Goal: Information Seeking & Learning: Learn about a topic

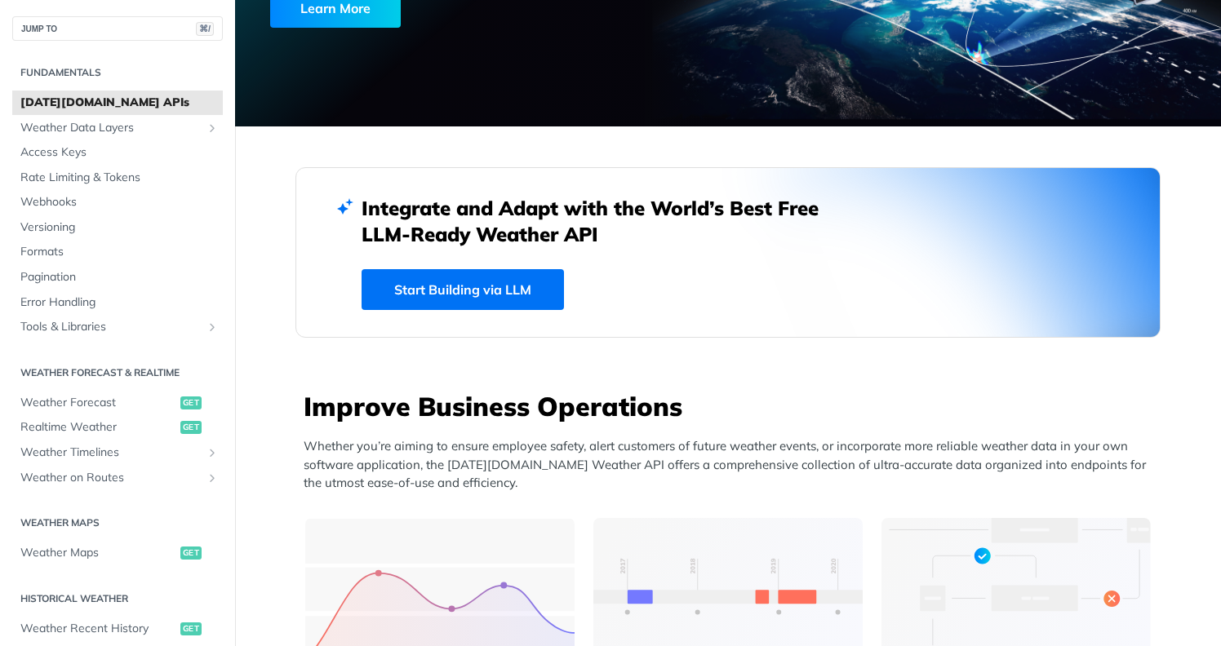
scroll to position [280, 0]
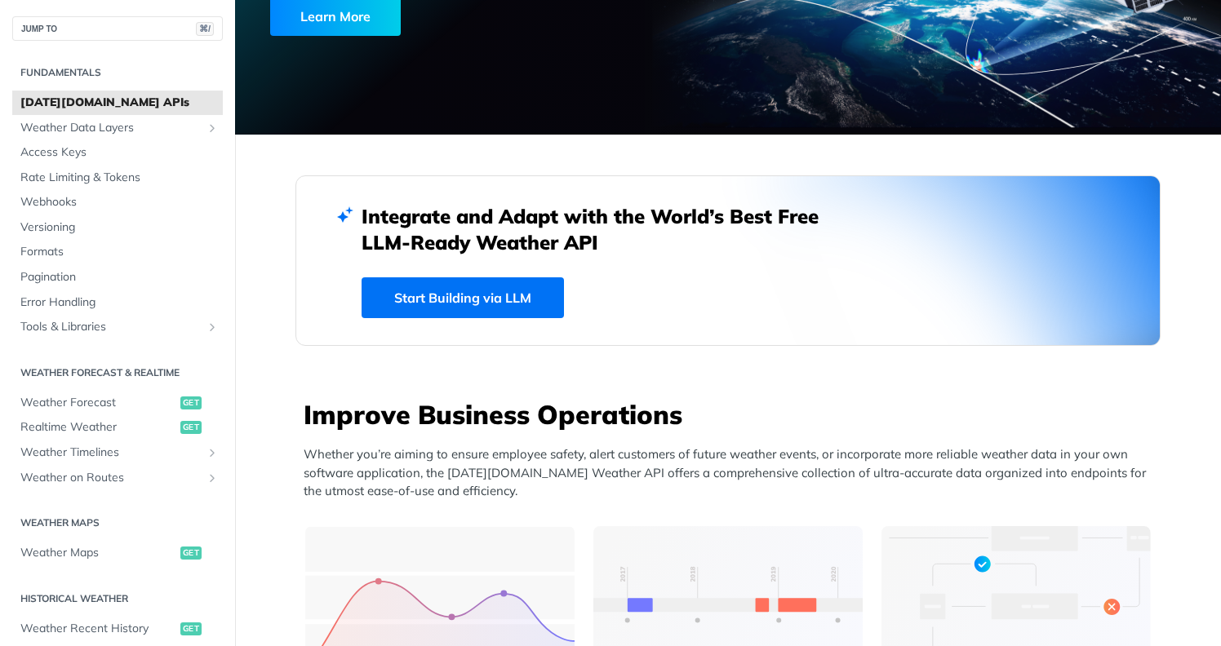
click at [451, 299] on link "Start Building via LLM" at bounding box center [463, 297] width 202 height 41
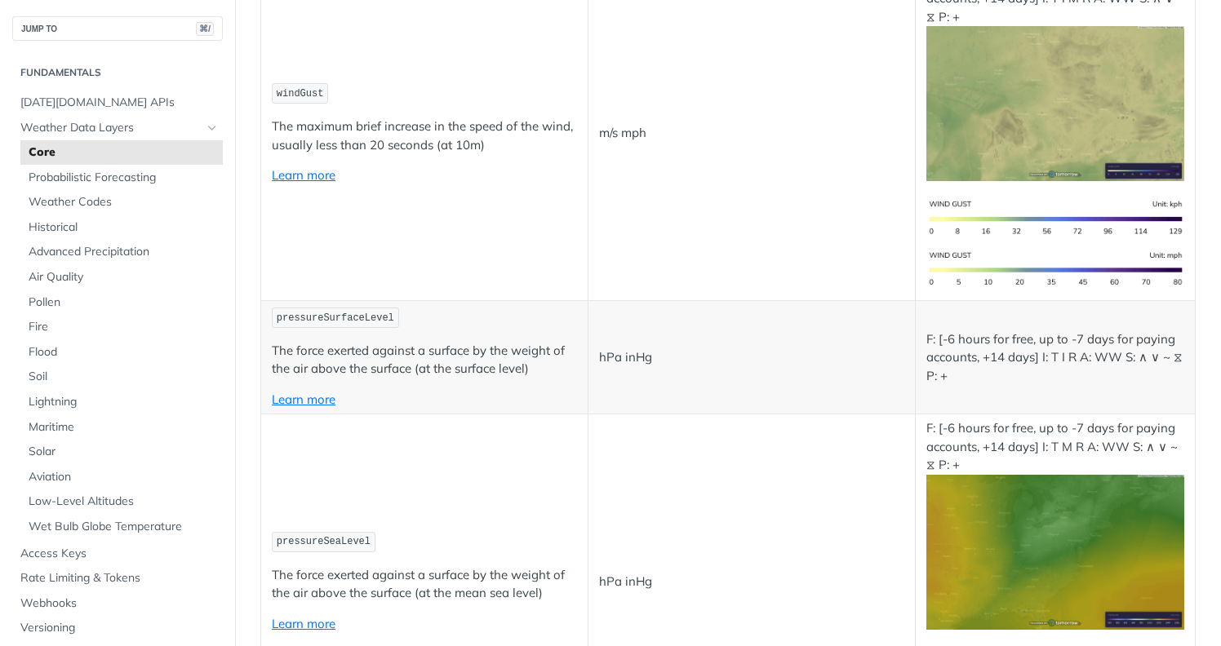
scroll to position [2116, 0]
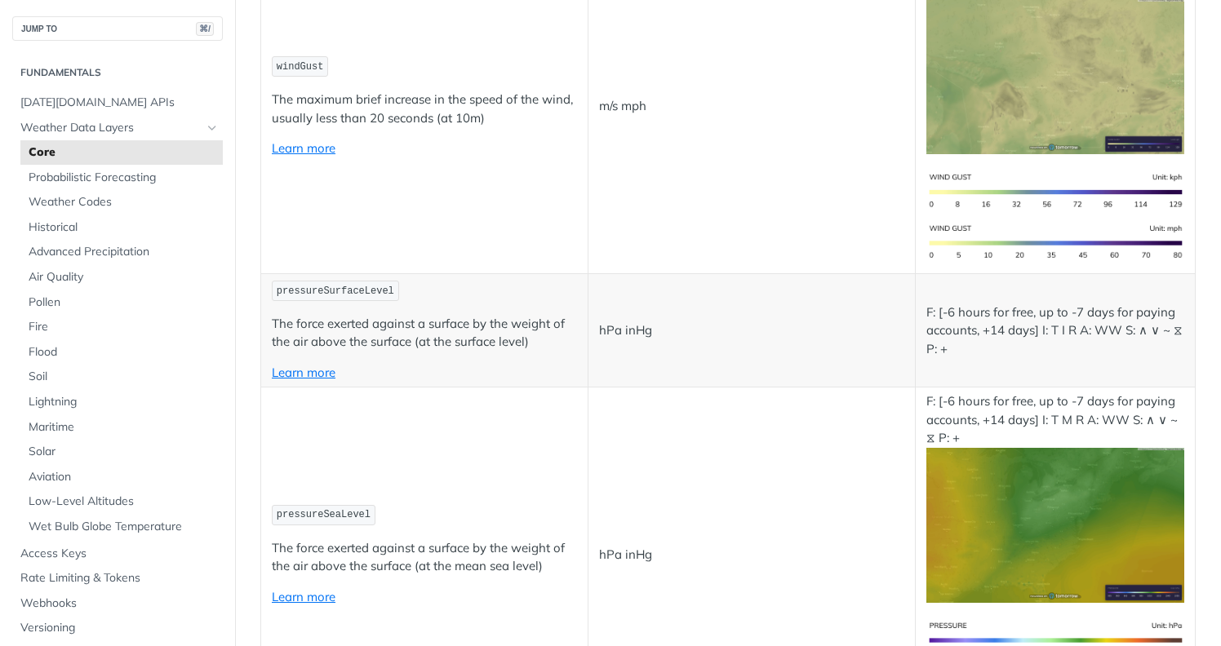
click at [60, 150] on span "Core" at bounding box center [124, 152] width 190 height 16
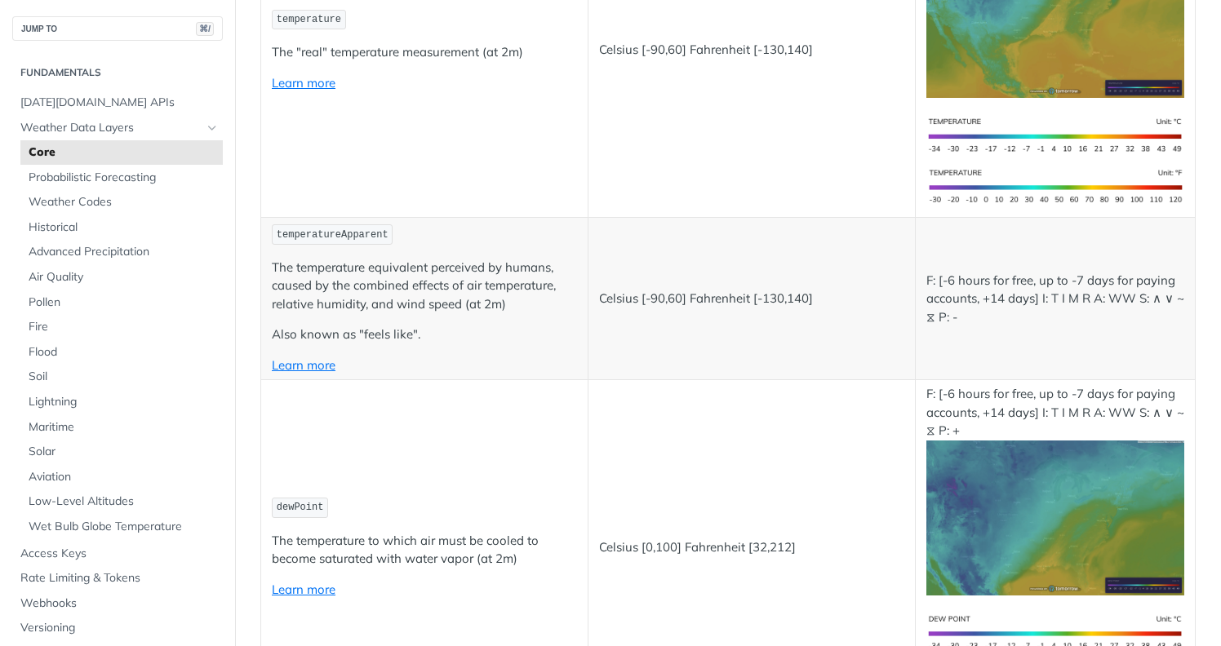
scroll to position [0, 0]
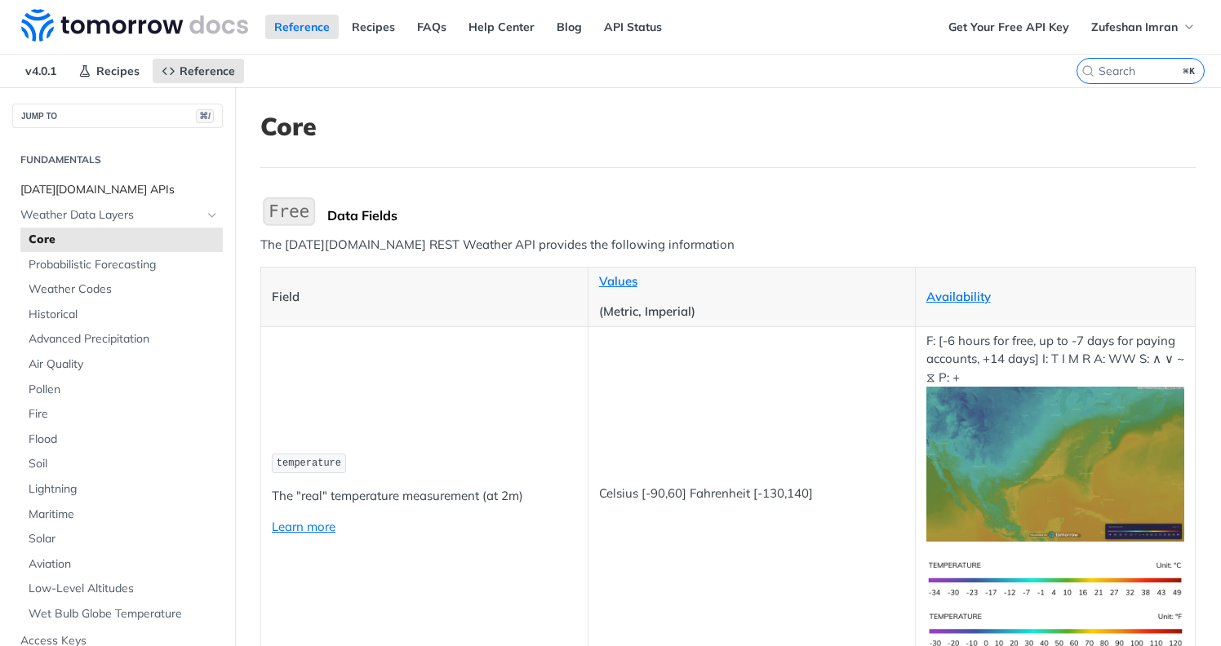
click at [92, 185] on span "[DATE][DOMAIN_NAME] APIs" at bounding box center [119, 190] width 198 height 16
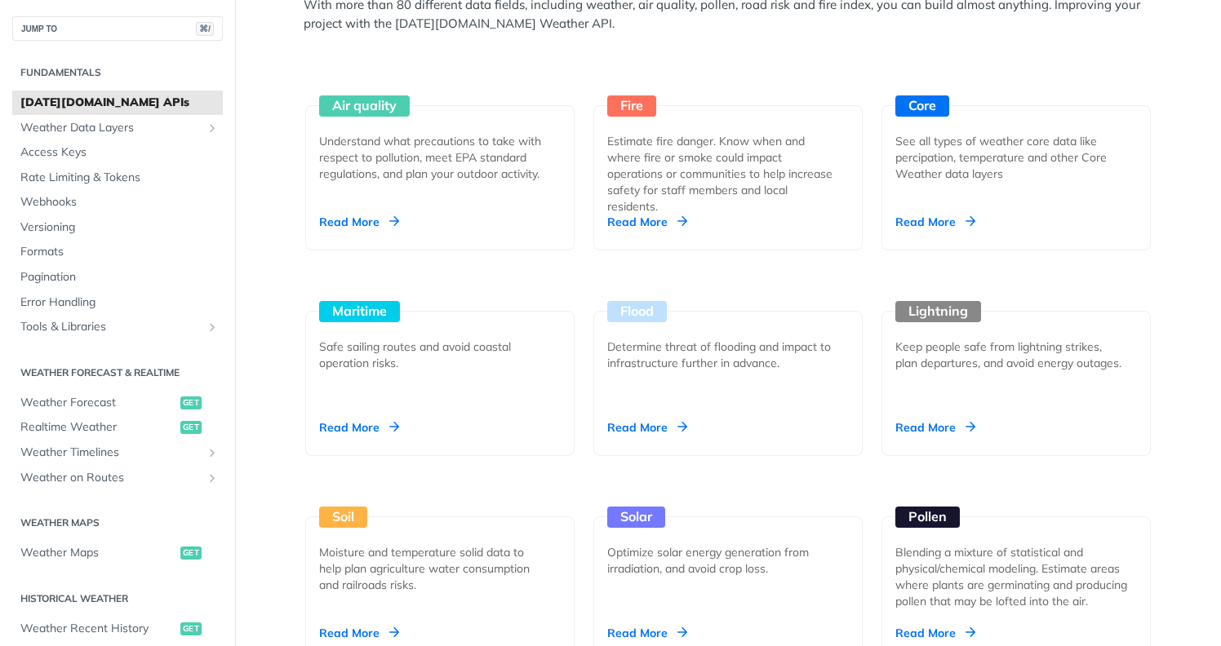
scroll to position [1471, 0]
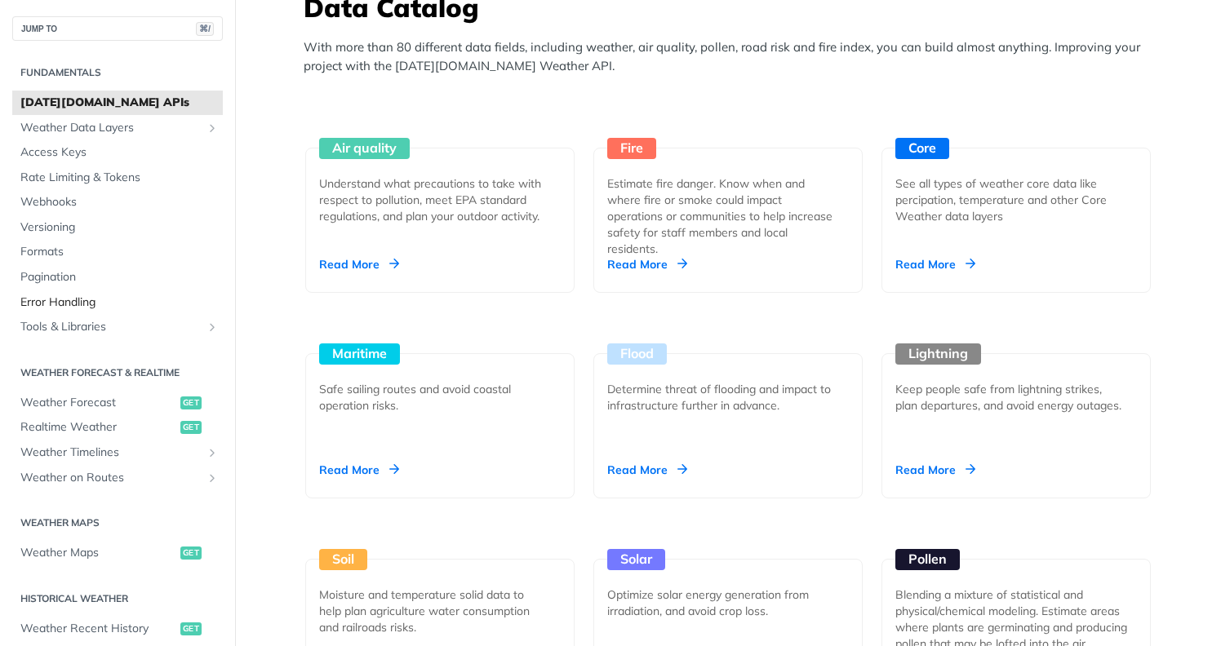
click at [58, 299] on span "Error Handling" at bounding box center [119, 303] width 198 height 16
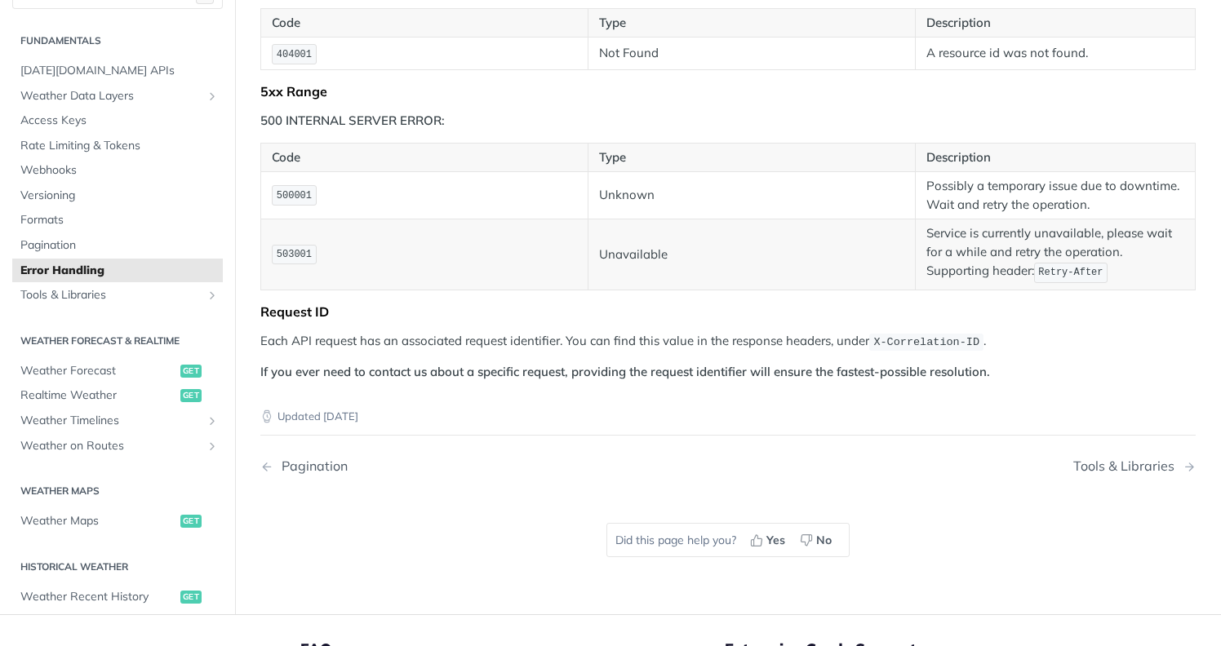
scroll to position [1388, 0]
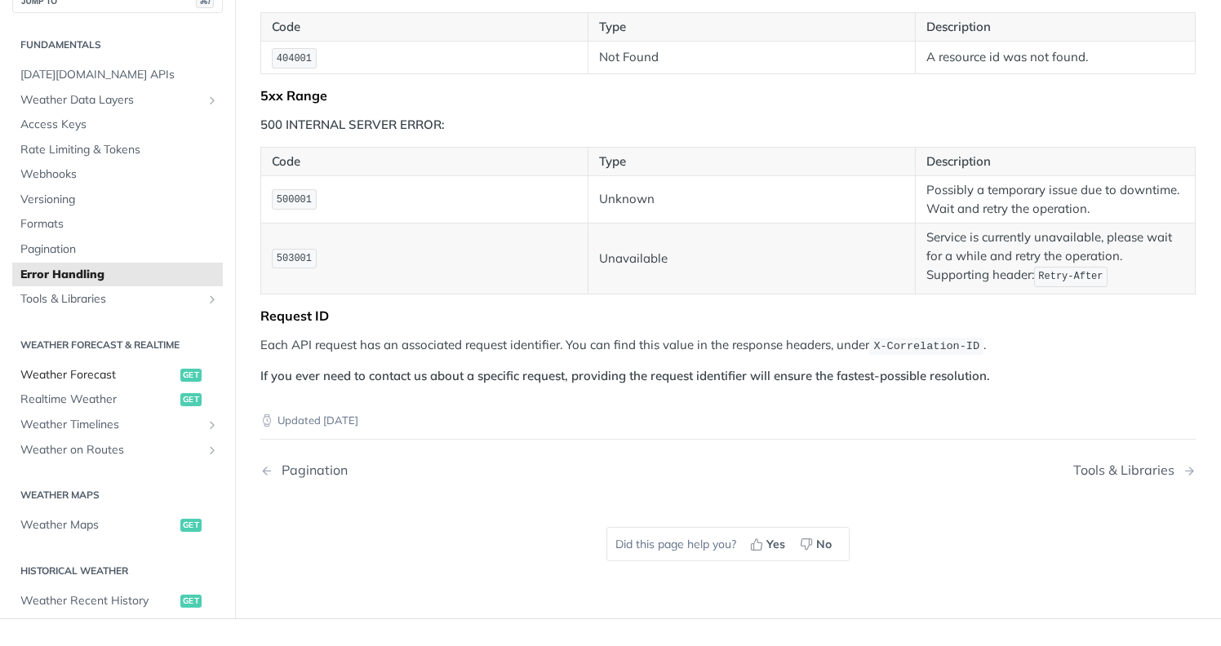
click at [77, 384] on span "Weather Forecast" at bounding box center [98, 375] width 156 height 16
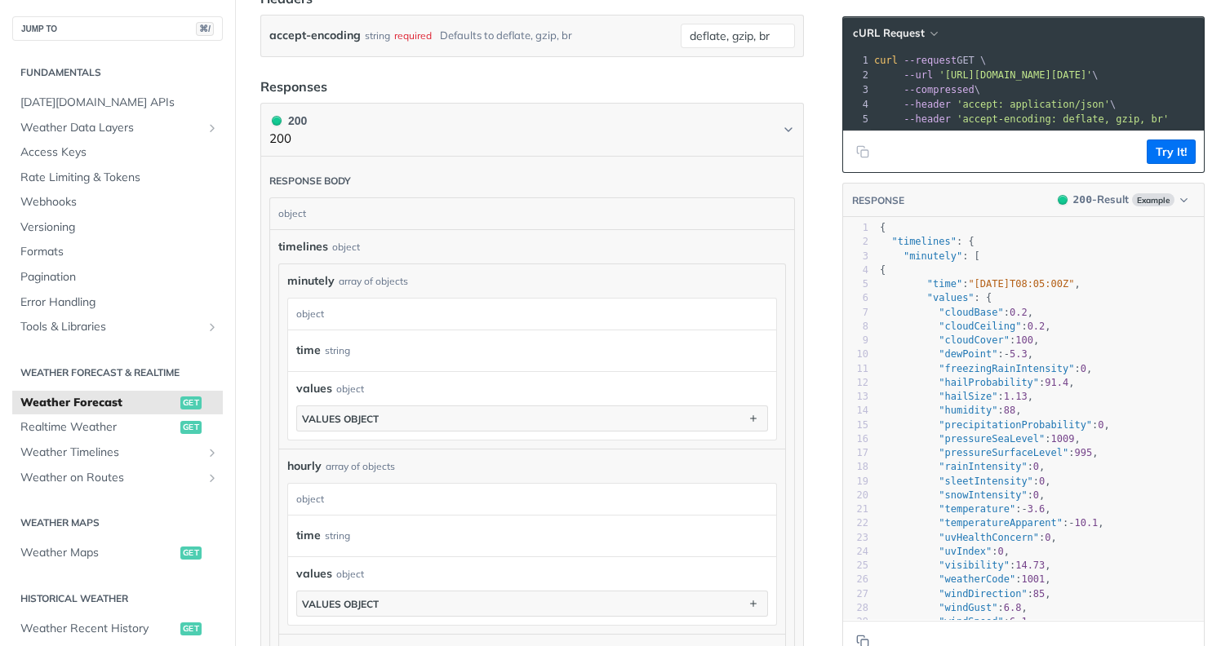
scroll to position [788, 0]
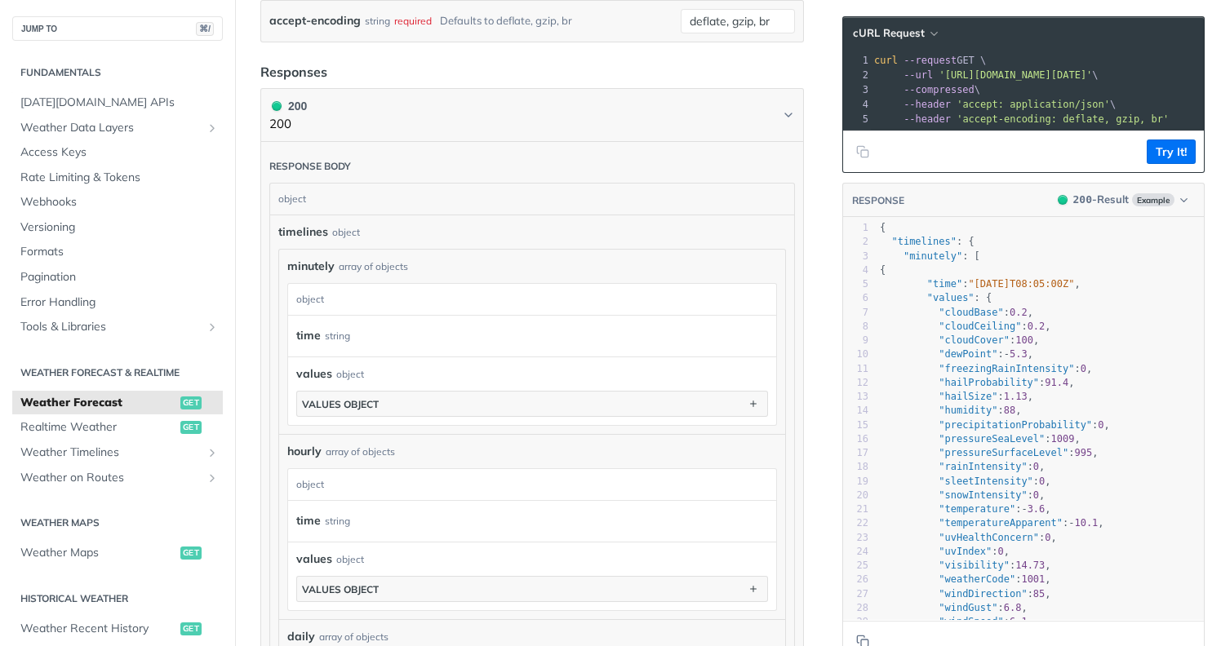
click at [327, 173] on div "Response body" at bounding box center [310, 166] width 82 height 13
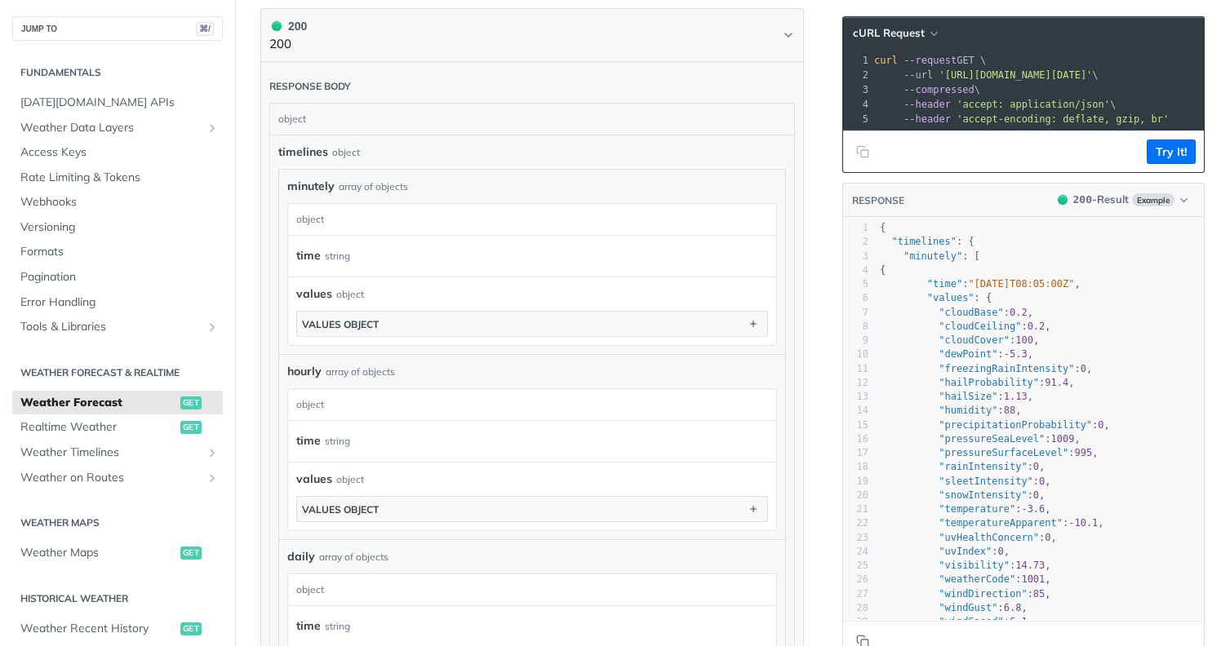
scroll to position [863, 0]
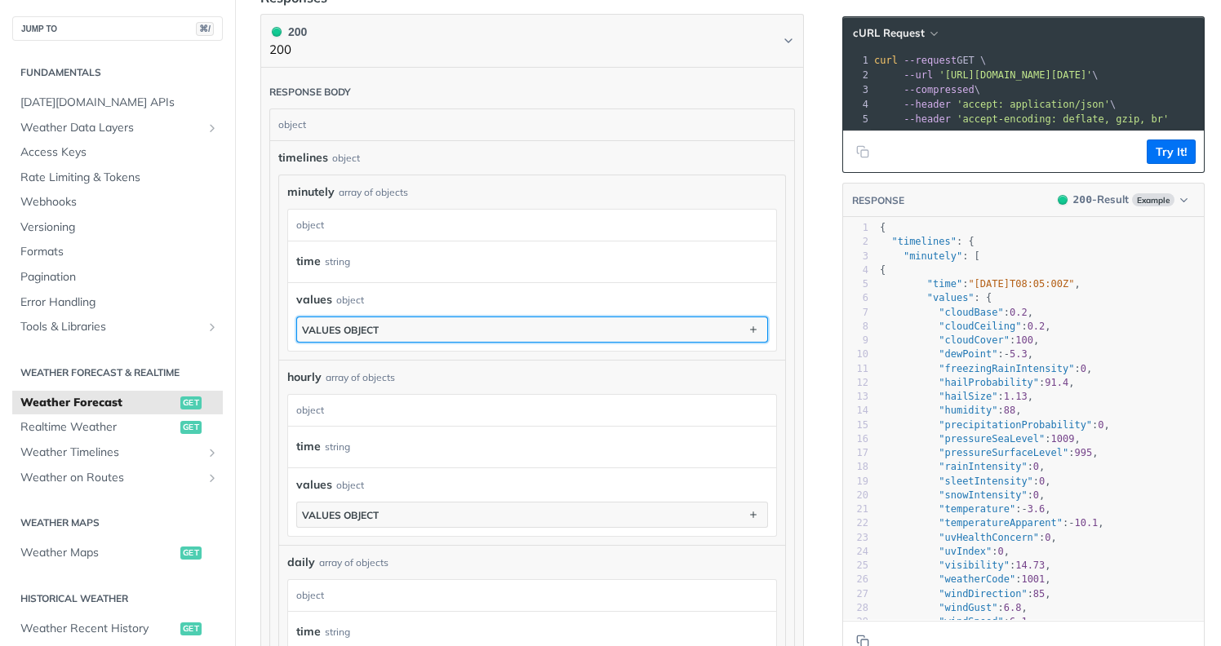
click at [387, 342] on button "values object" at bounding box center [532, 329] width 470 height 24
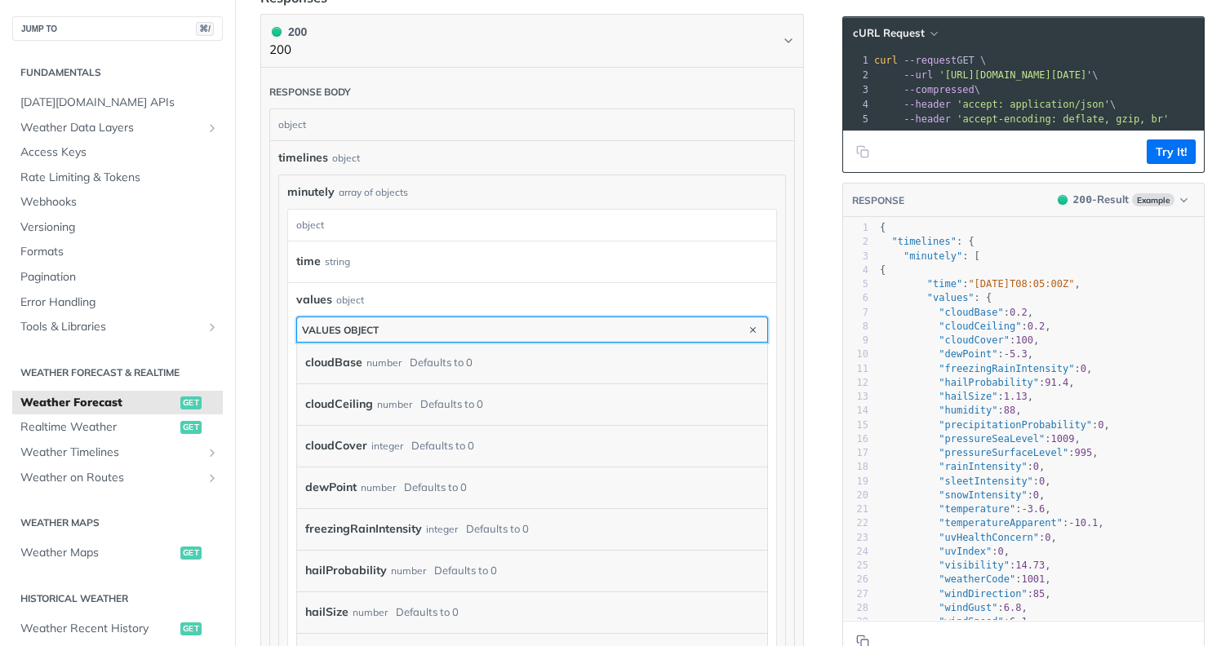
click at [386, 342] on button "values object" at bounding box center [532, 329] width 470 height 24
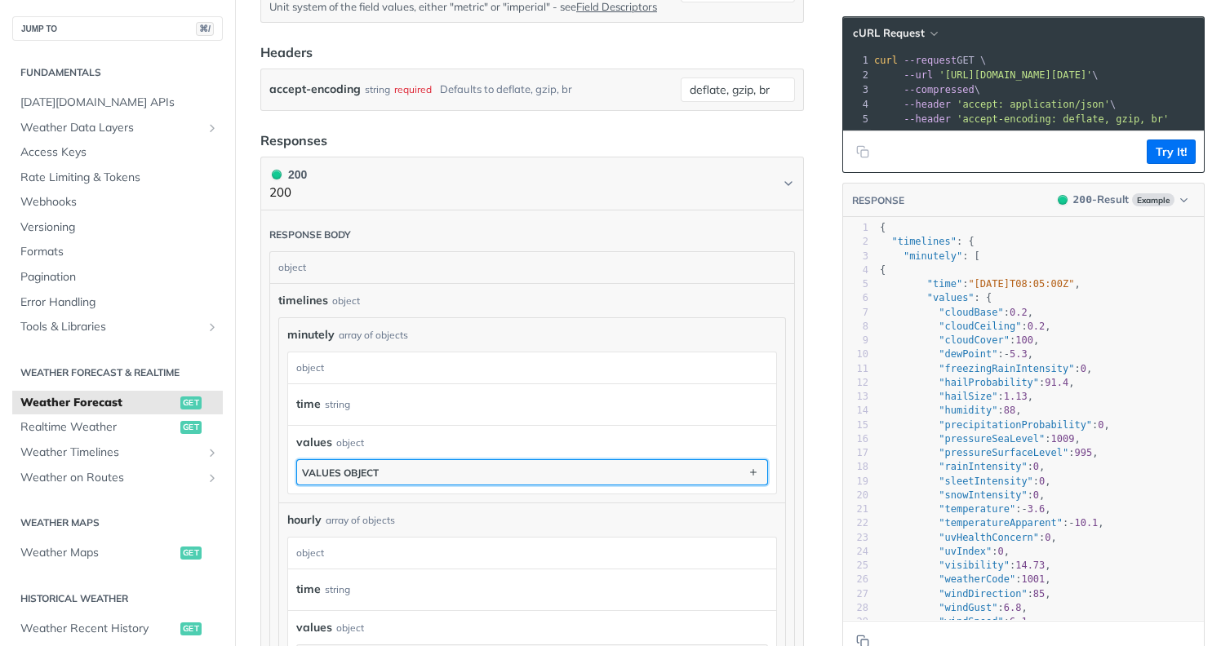
scroll to position [718, 0]
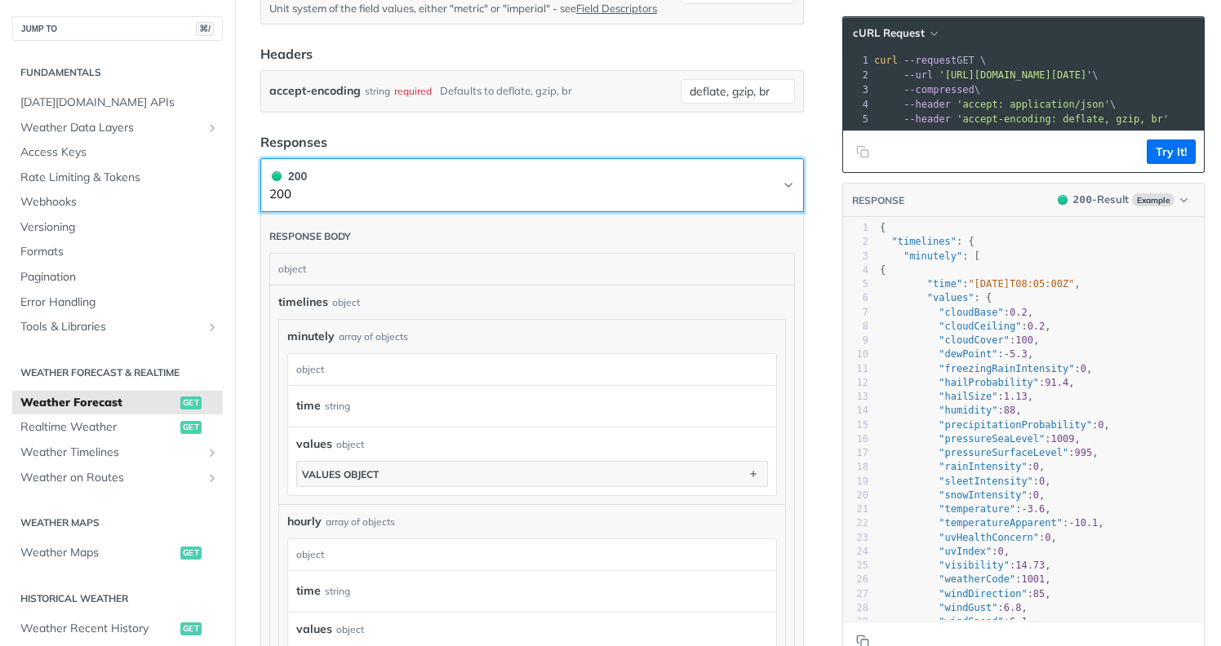
click at [601, 204] on button "200 200" at bounding box center [532, 185] width 526 height 37
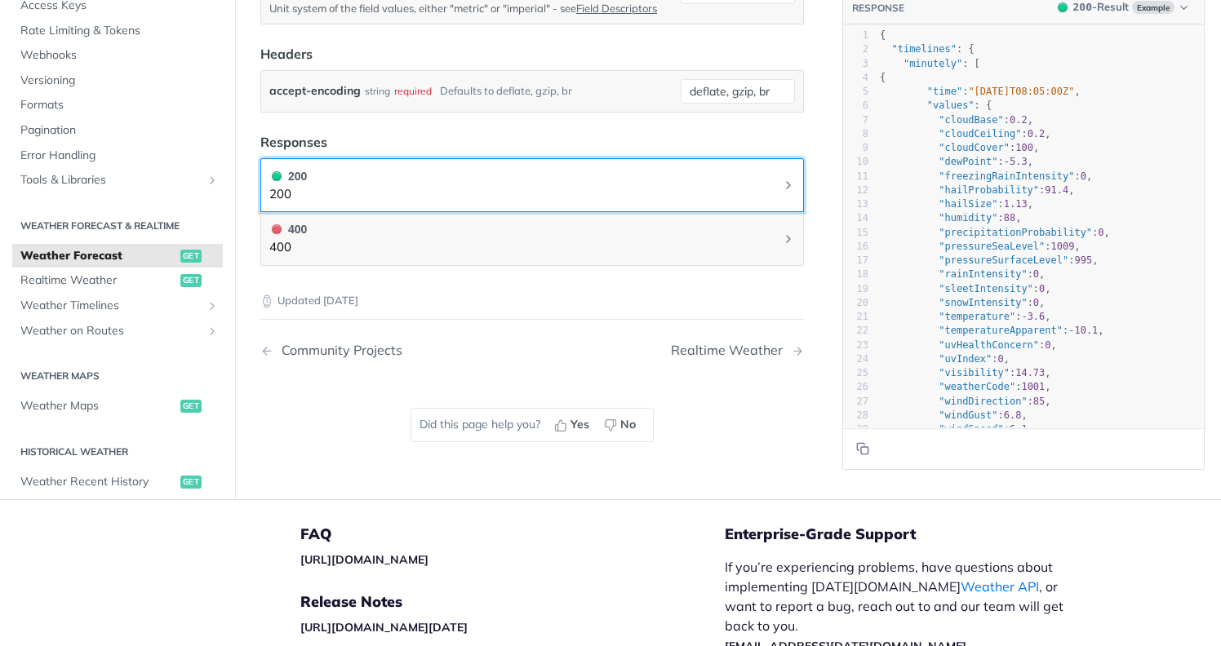
click at [601, 204] on button "200 200" at bounding box center [532, 185] width 526 height 37
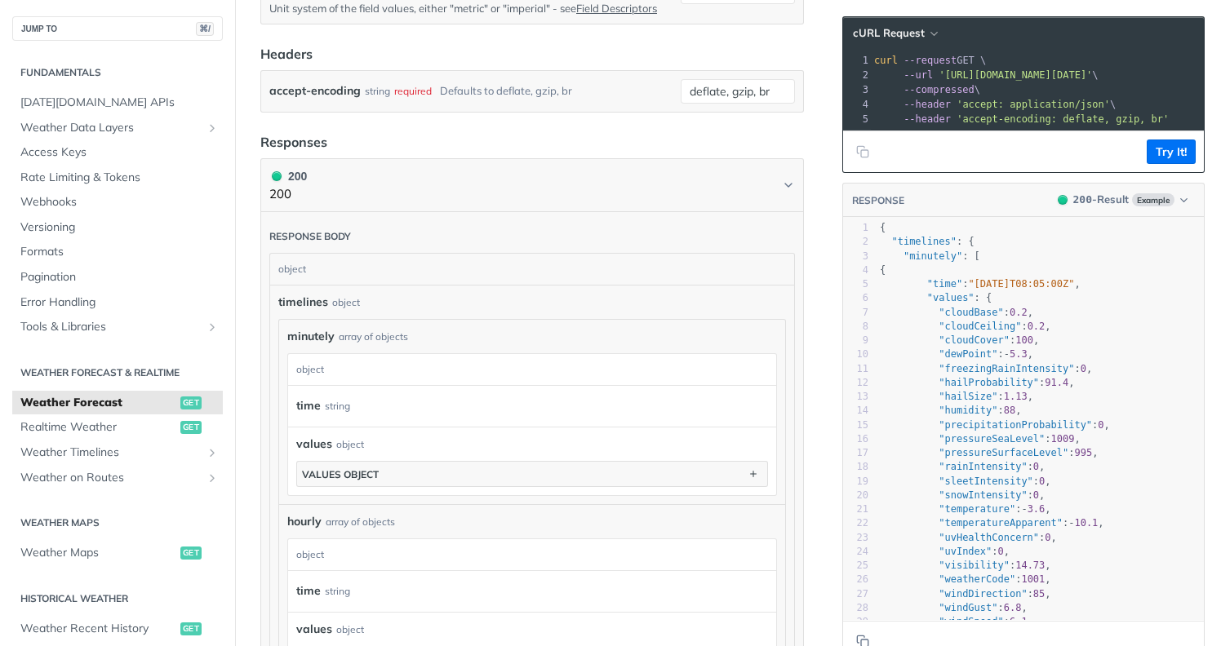
click at [294, 282] on div "object" at bounding box center [530, 269] width 520 height 31
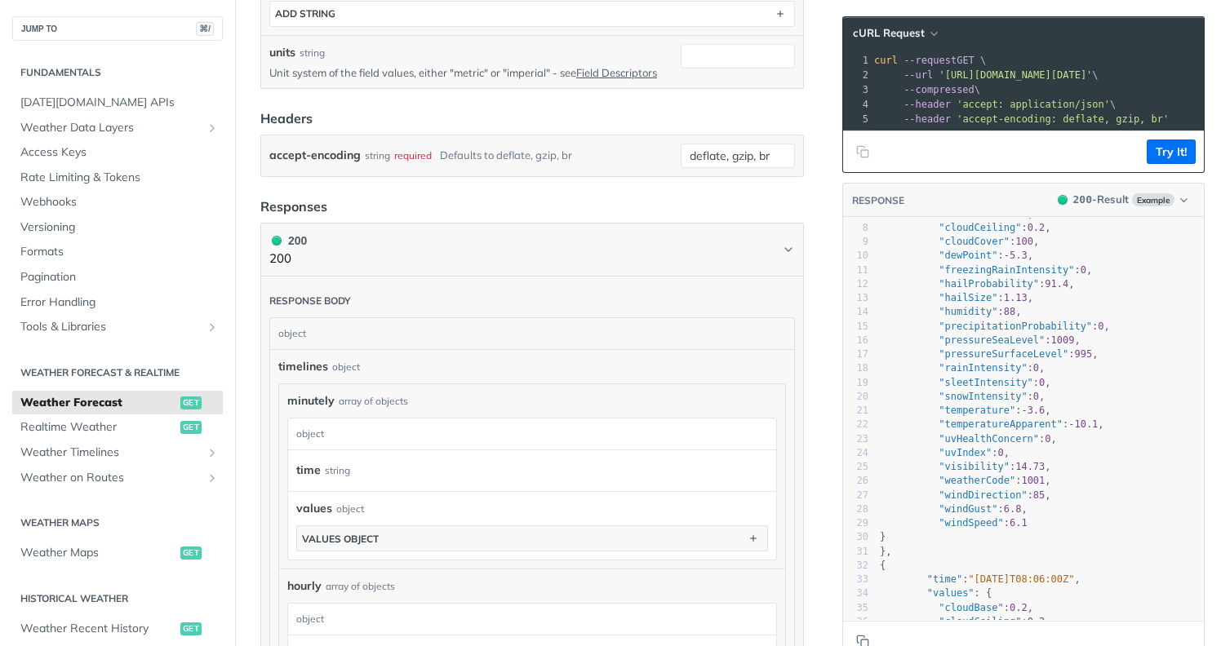
scroll to position [234, 0]
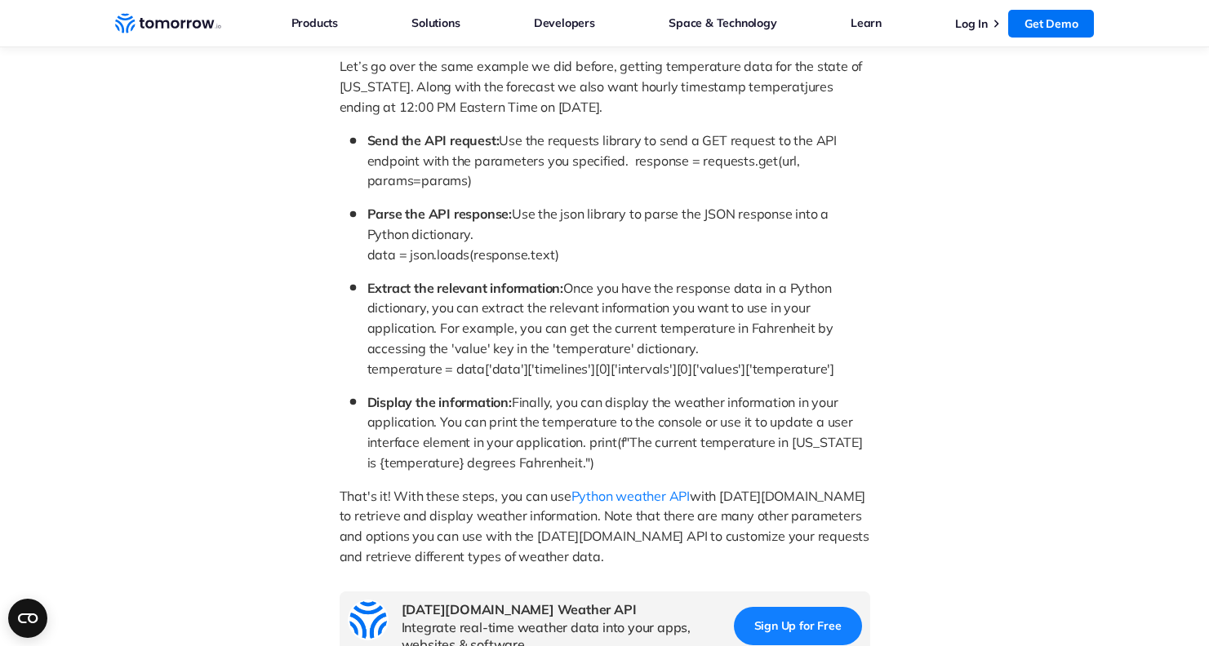
scroll to position [983, 0]
